Goal: Transaction & Acquisition: Purchase product/service

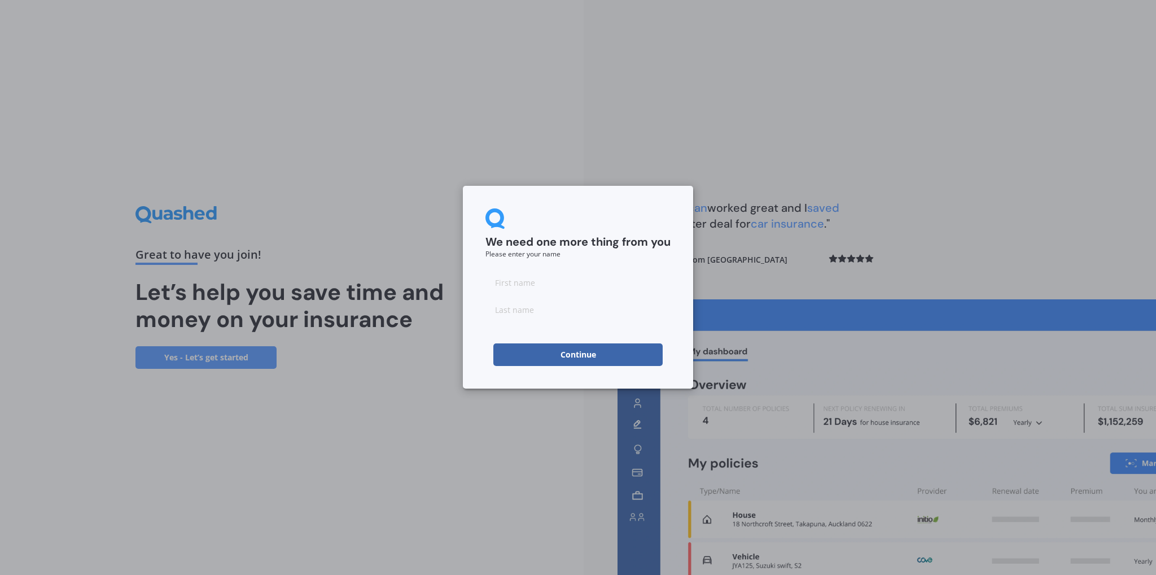
click at [569, 285] on input at bounding box center [578, 282] width 185 height 23
click at [567, 282] on input at bounding box center [578, 282] width 185 height 23
type input "Sarskia"
type input "[PERSON_NAME]"
click at [579, 353] on button "Continue" at bounding box center [578, 354] width 169 height 23
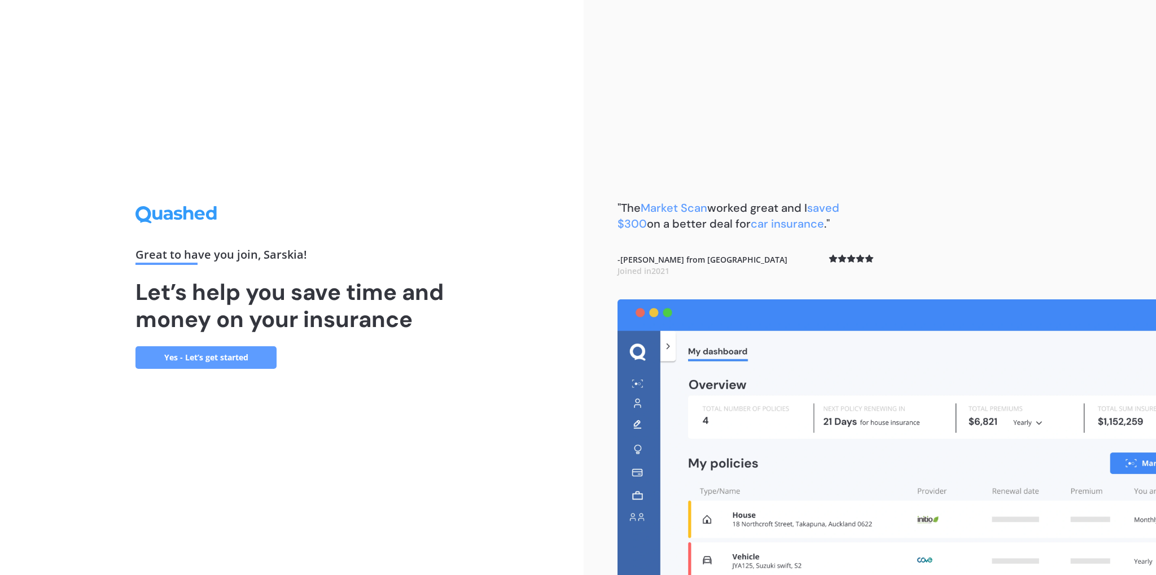
drag, startPoint x: 363, startPoint y: 449, endPoint x: 366, endPoint y: 460, distance: 10.5
click at [365, 452] on div "Great to have you join , [PERSON_NAME] ! Let’s help you save time and money on …" at bounding box center [292, 287] width 584 height 575
click at [357, 465] on div "Great to have you join , [PERSON_NAME] ! Let’s help you save time and money on …" at bounding box center [292, 287] width 584 height 575
click at [186, 359] on link "Yes - Let’s get started" at bounding box center [206, 357] width 141 height 23
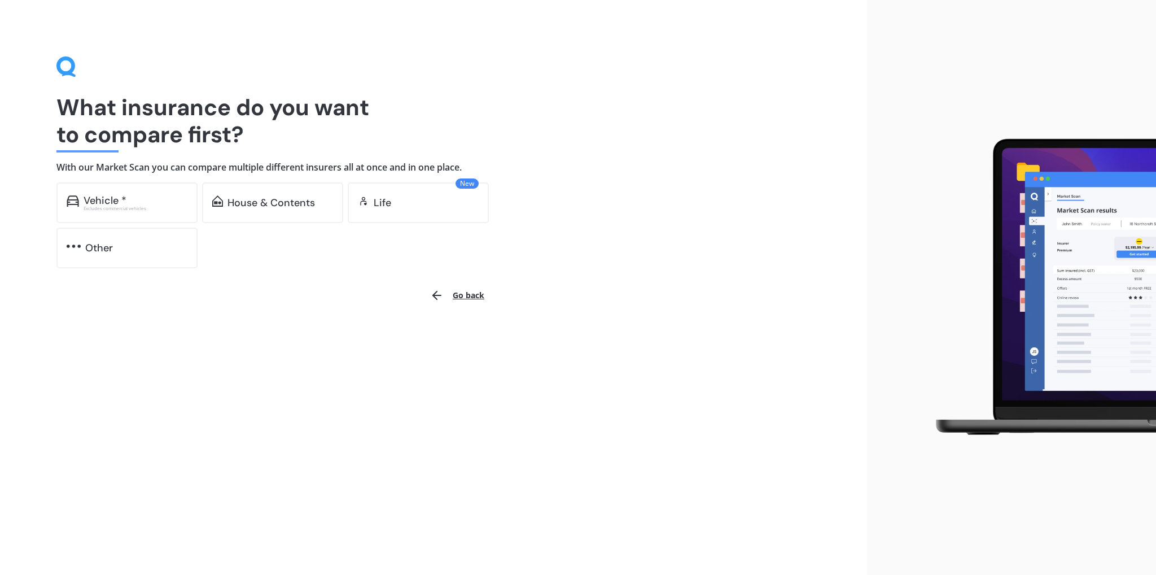
click at [299, 395] on div "What insurance do you want to compare first? With our Market Scan you can compa…" at bounding box center [433, 287] width 867 height 575
click at [115, 197] on div "Vehicle *" at bounding box center [105, 200] width 43 height 11
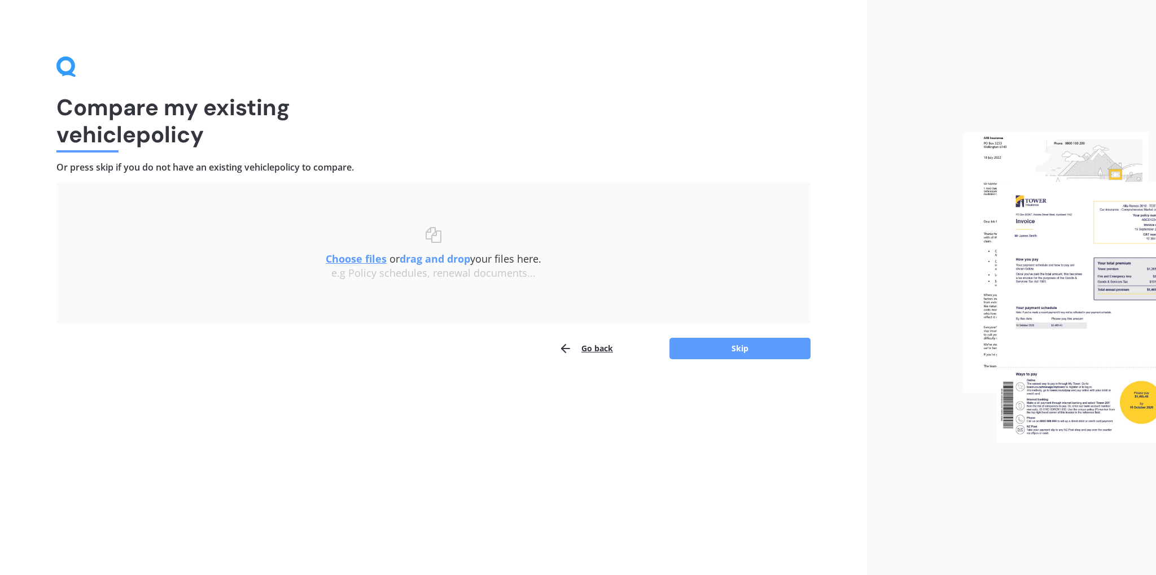
click at [584, 145] on h1 "Compare my existing vehicle policy" at bounding box center [433, 121] width 754 height 54
click at [435, 125] on h1 "Compare my existing vehicle policy" at bounding box center [433, 121] width 754 height 54
click at [748, 352] on button "Skip" at bounding box center [740, 348] width 141 height 21
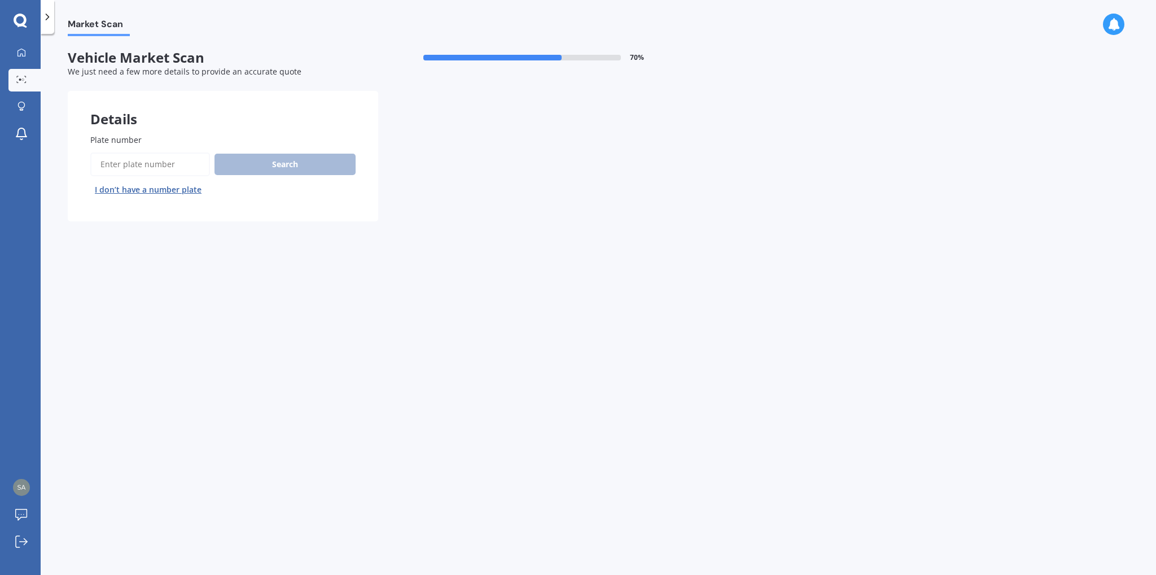
click at [163, 156] on input "Plate number" at bounding box center [150, 164] width 120 height 24
type input "LTE447"
click at [295, 169] on button "Search" at bounding box center [285, 164] width 141 height 21
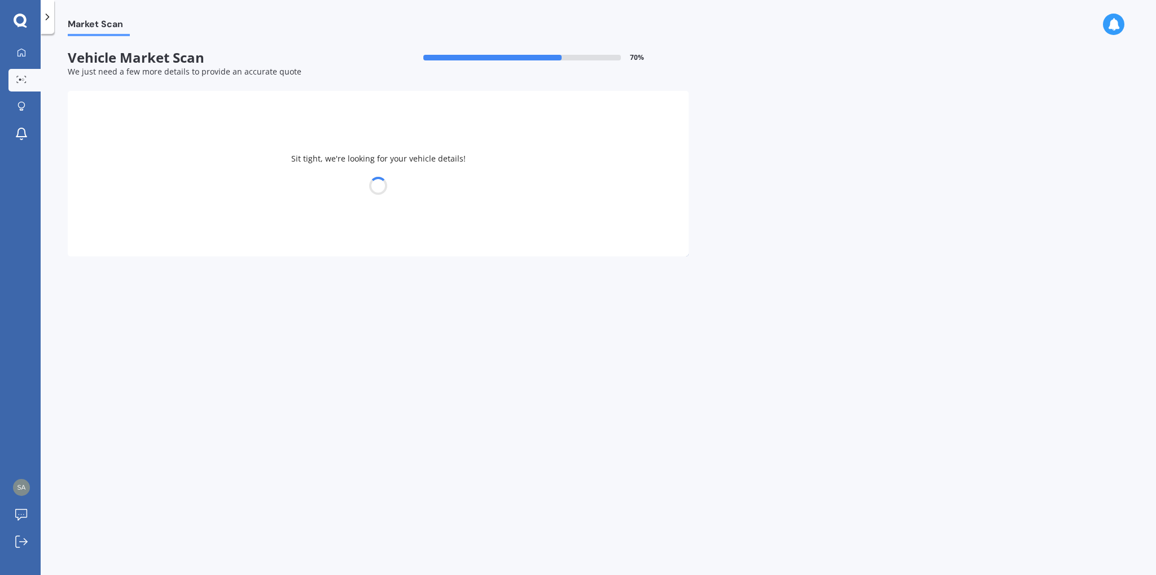
select select "FORD"
select select "TRANSIT"
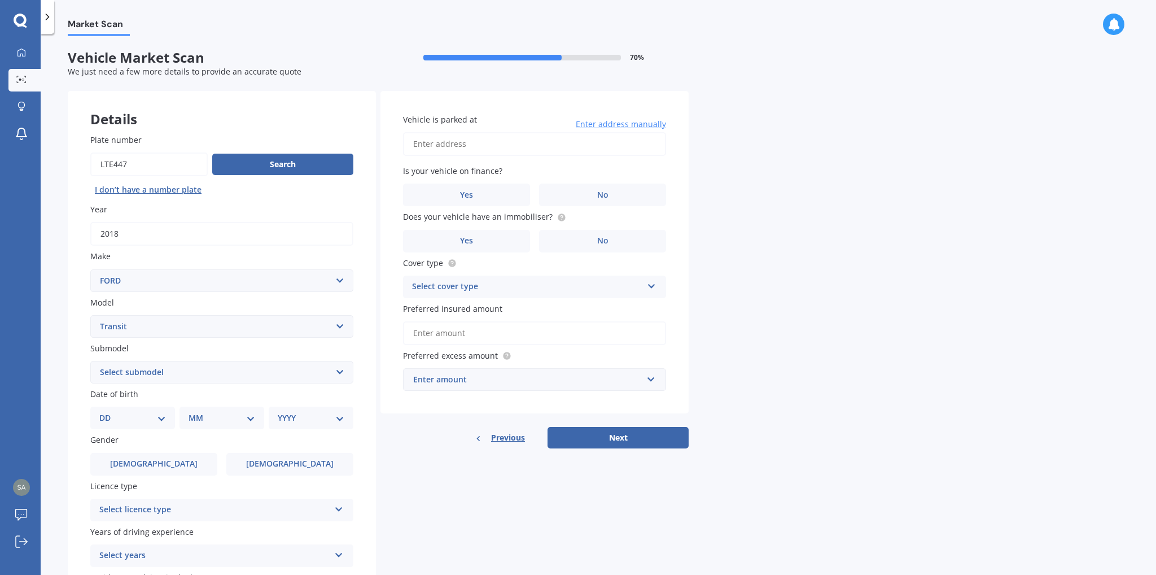
click at [852, 233] on div "Market Scan Vehicle Market Scan 70 % We just need a few more details to provide…" at bounding box center [599, 306] width 1116 height 541
click at [151, 163] on input "Plate number" at bounding box center [148, 164] width 117 height 24
type input "LTE448"
click at [275, 169] on button "Search" at bounding box center [282, 164] width 141 height 21
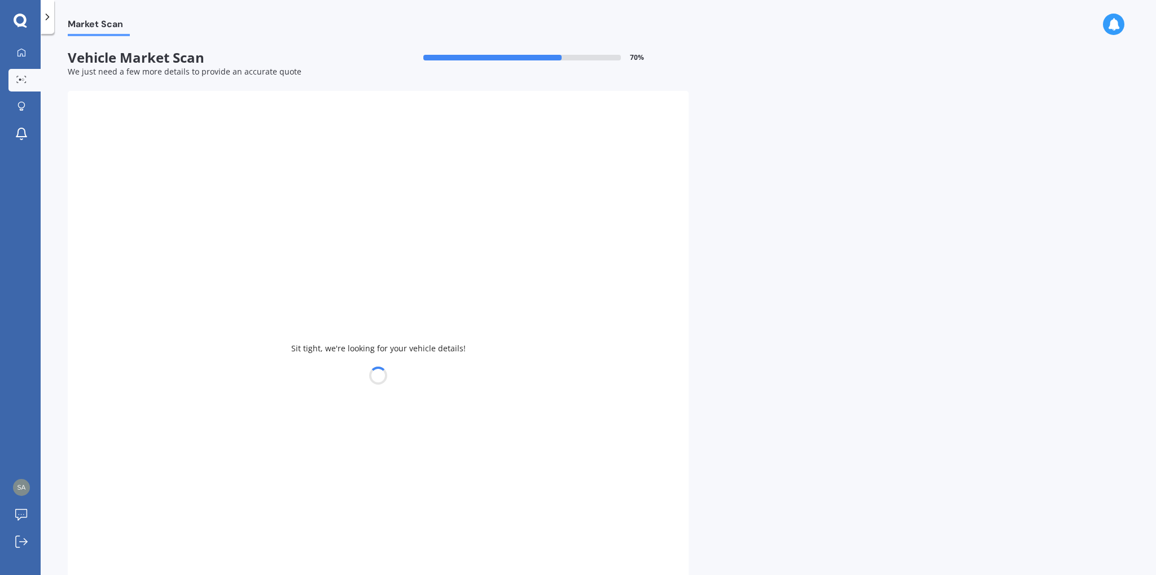
select select "MAZDA"
select select
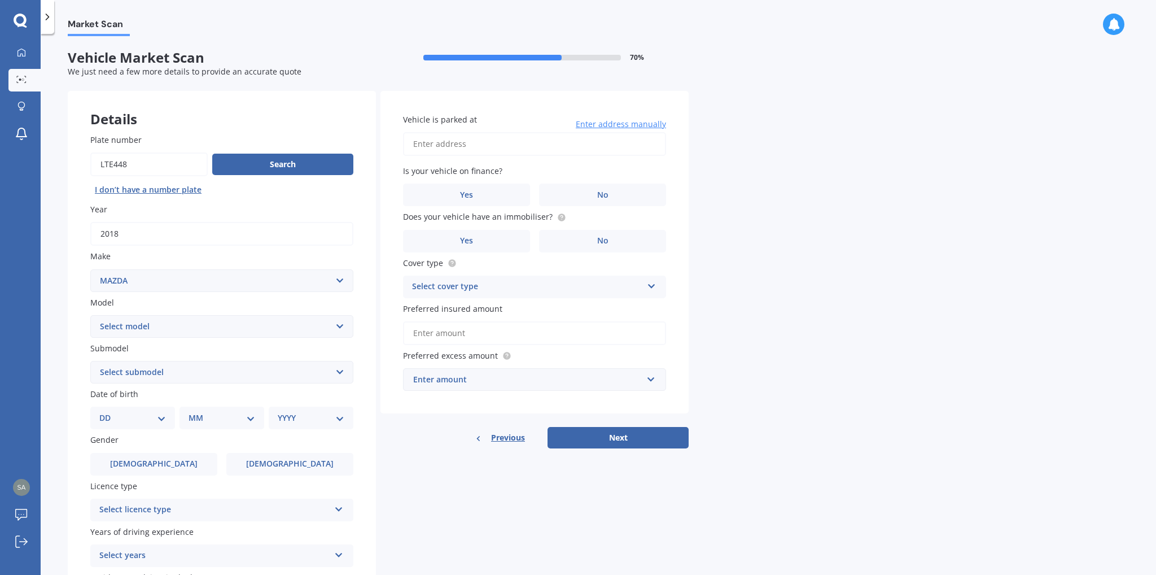
click at [169, 165] on input "Plate number" at bounding box center [148, 164] width 117 height 24
drag, startPoint x: 138, startPoint y: 168, endPoint x: 63, endPoint y: 168, distance: 75.1
click at [63, 168] on div "Market Scan Vehicle Market Scan 70 % We just need a few more details to provide…" at bounding box center [599, 306] width 1116 height 541
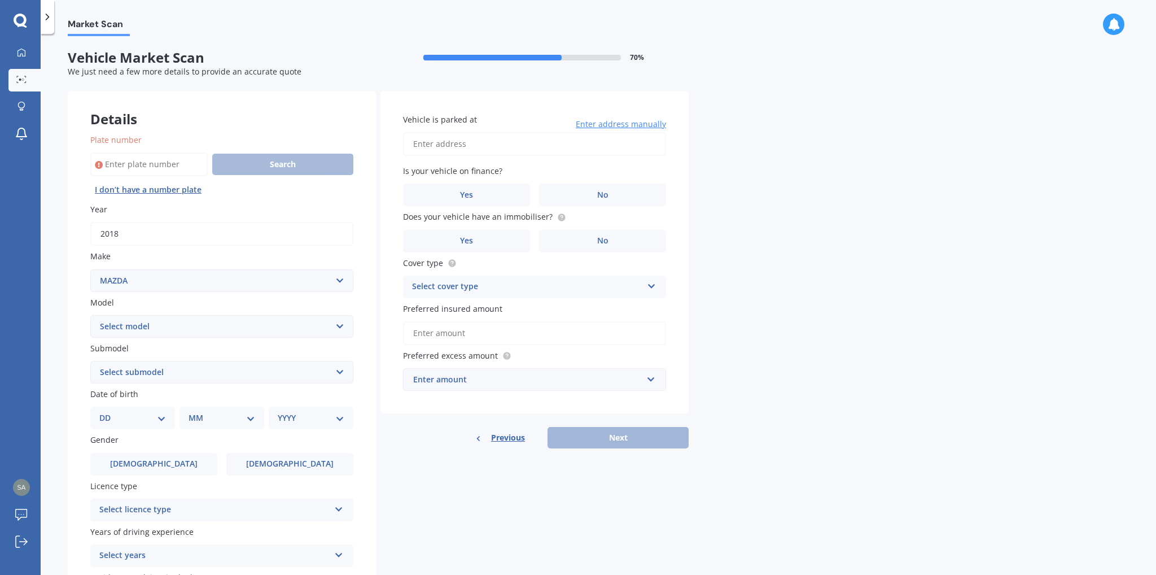
click at [137, 193] on button "I don’t have a number plate" at bounding box center [148, 190] width 116 height 18
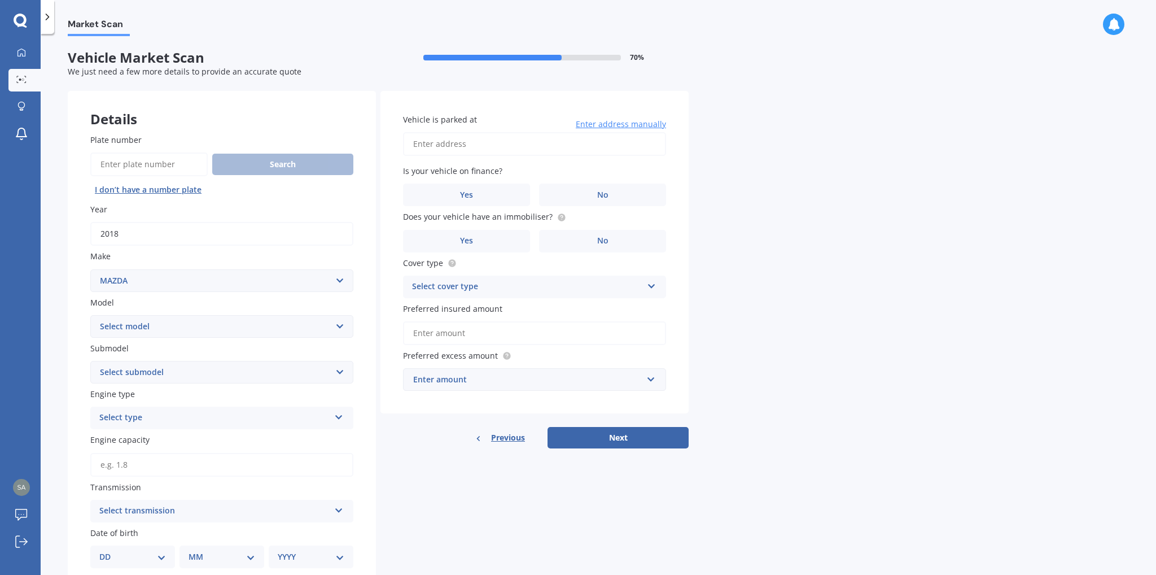
select select
click at [216, 275] on select "Select make AC ALFA ROMEO ASTON [PERSON_NAME] AUDI AUSTIN BEDFORD Bentley BMW B…" at bounding box center [221, 280] width 263 height 23
drag, startPoint x: 863, startPoint y: 256, endPoint x: 791, endPoint y: 177, distance: 107.1
click at [863, 256] on div "Market Scan Vehicle Market Scan 70 % We just need a few more details to provide…" at bounding box center [599, 306] width 1116 height 541
